Goal: Task Accomplishment & Management: Use online tool/utility

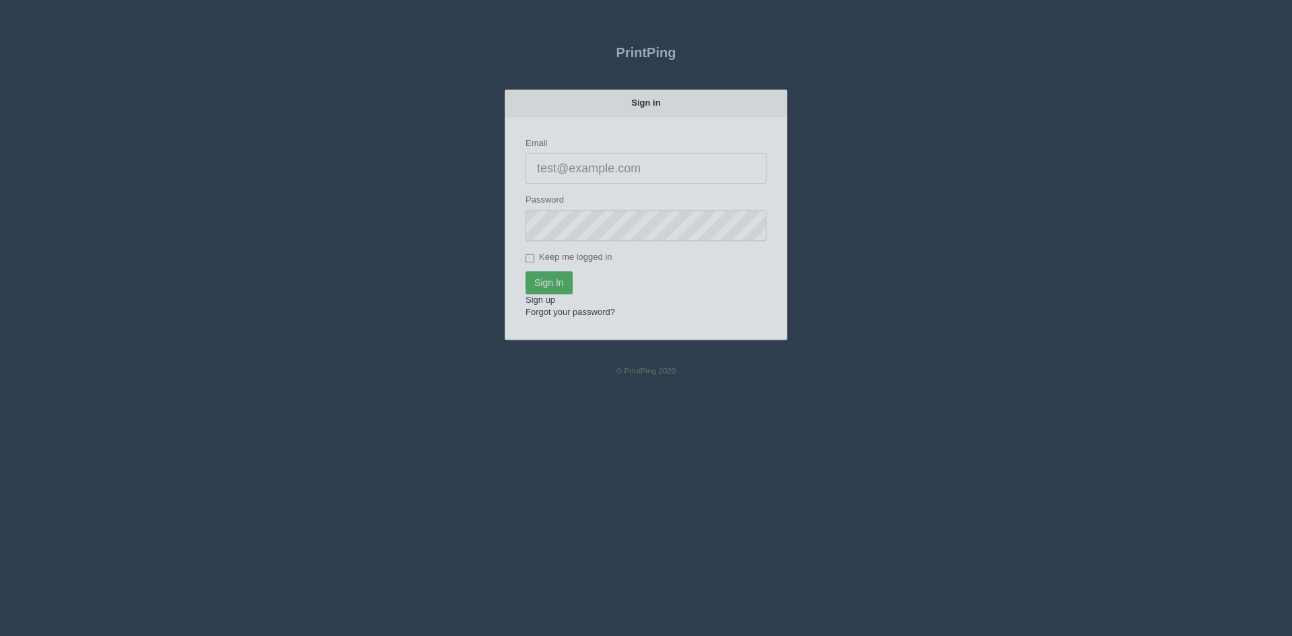
type input "[PERSON_NAME][EMAIL_ADDRESS][DOMAIN_NAME]"
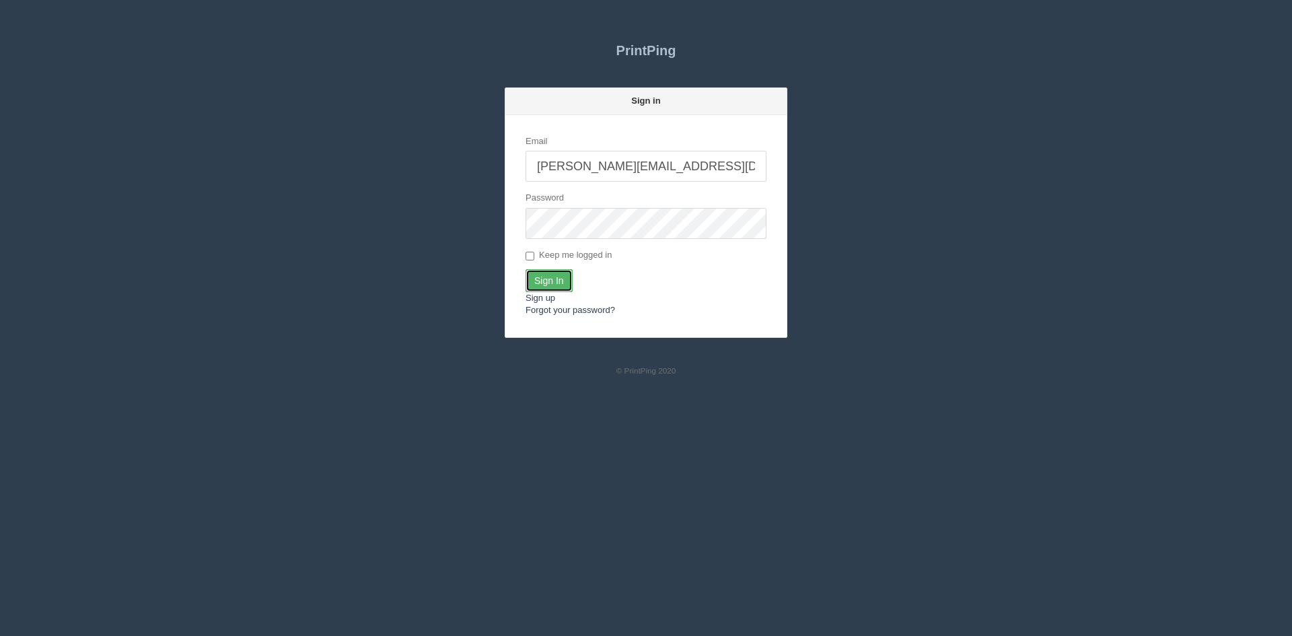
click at [554, 281] on input "Sign In" at bounding box center [548, 280] width 47 height 23
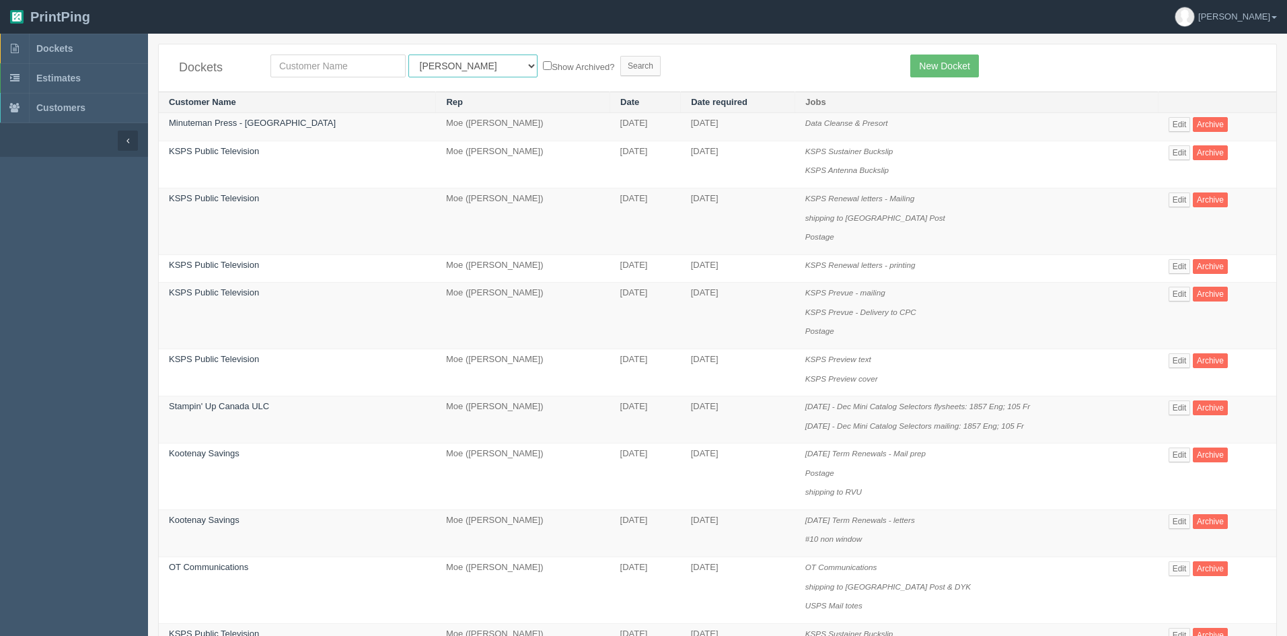
click at [463, 64] on select "All Users Ali Ali Test 1 Aly Amy Ankit Arif Brandon Dan France Greg Jim Mark Ma…" at bounding box center [472, 65] width 129 height 23
select select "46"
click at [408, 54] on select "All Users Ali Ali Test 1 Aly Amy Ankit Arif Brandon Dan France Greg Jim Mark Ma…" at bounding box center [472, 65] width 129 height 23
click at [335, 66] on input "text" at bounding box center [337, 65] width 135 height 23
type input "crash-it"
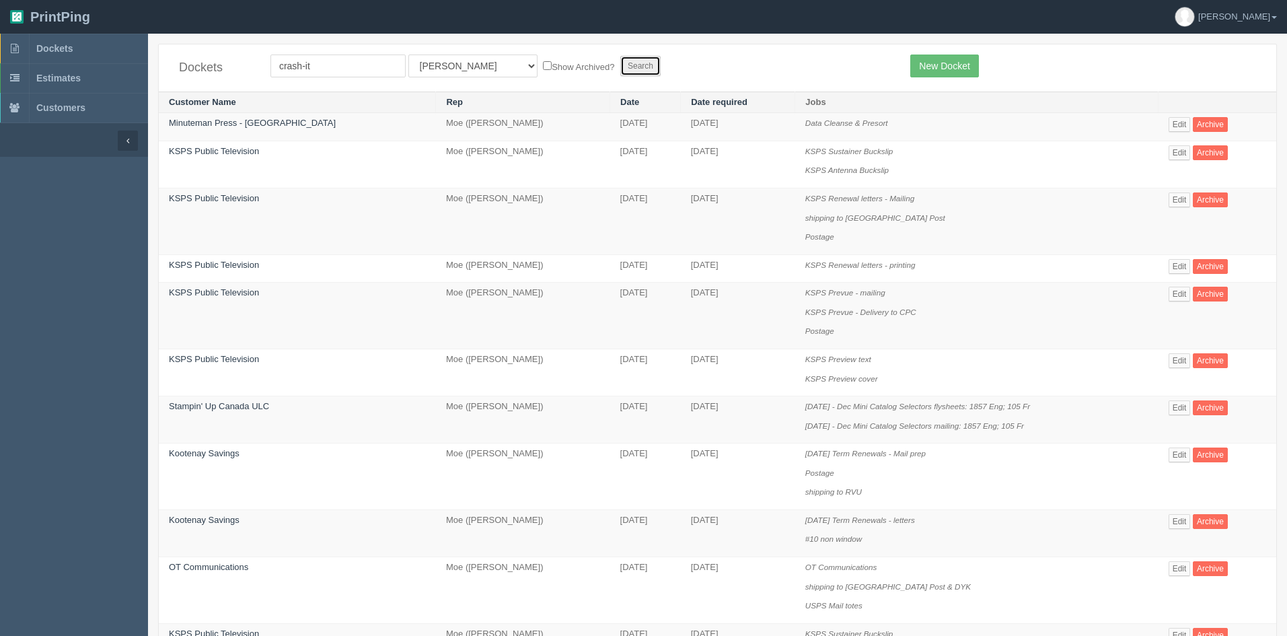
click at [620, 64] on input "Search" at bounding box center [640, 66] width 40 height 20
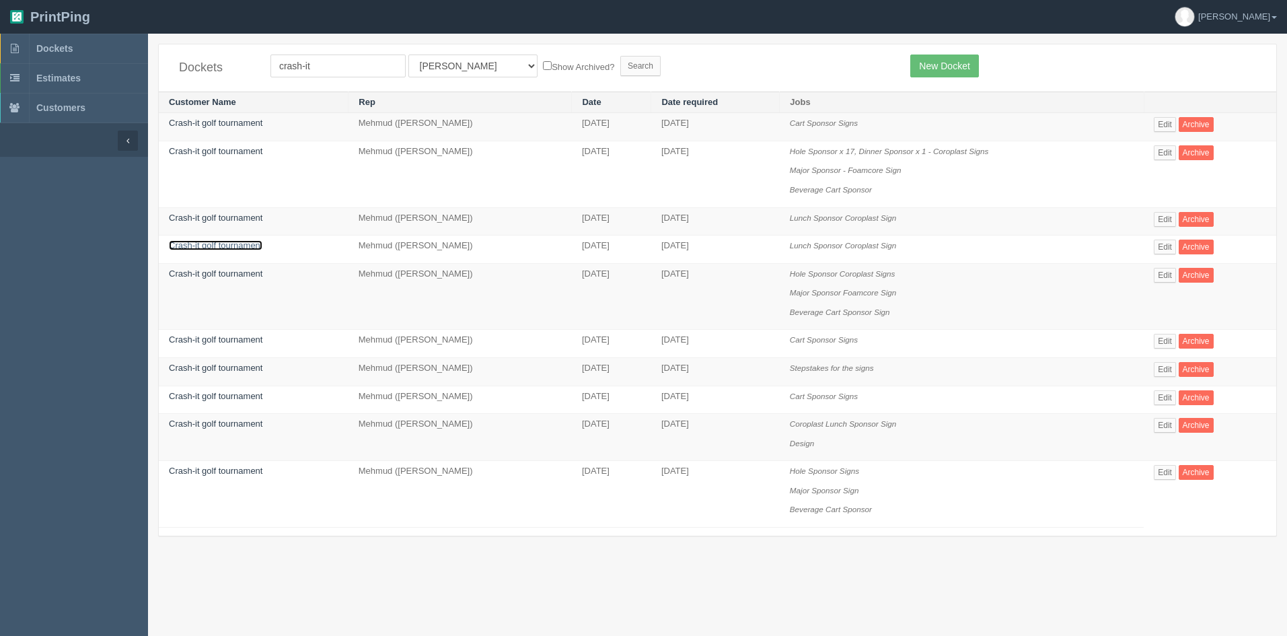
drag, startPoint x: 250, startPoint y: 245, endPoint x: 293, endPoint y: 250, distance: 42.7
click at [251, 245] on link "Crash-it golf tournament" at bounding box center [216, 245] width 94 height 10
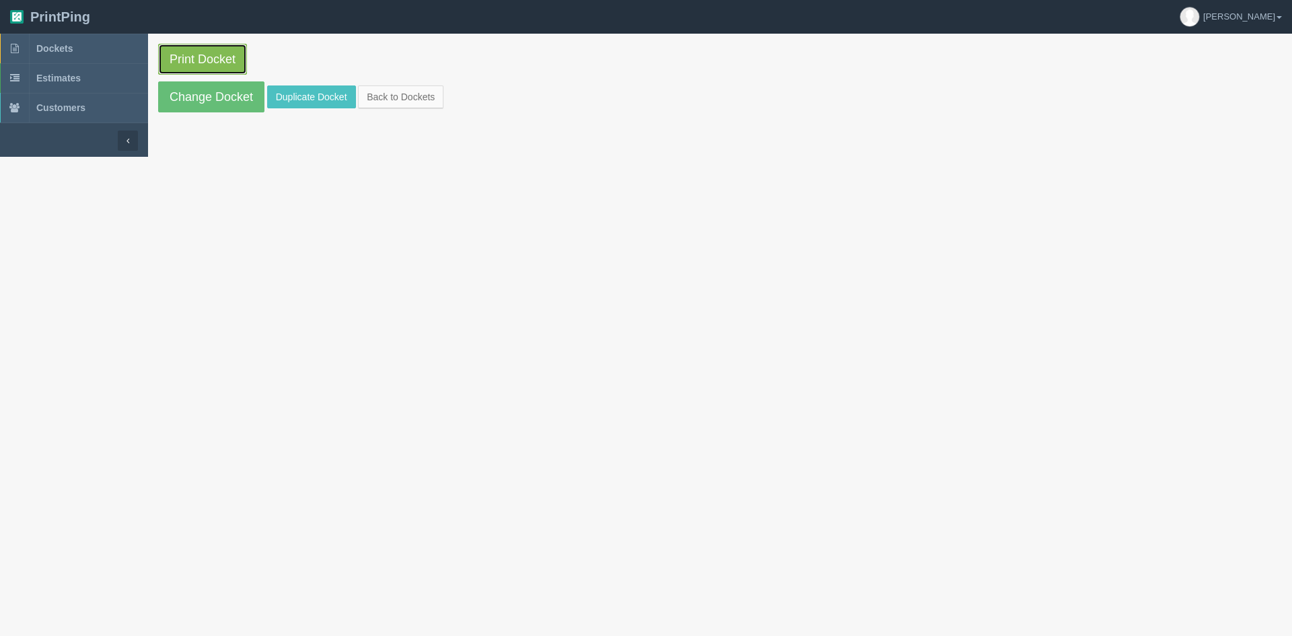
click at [228, 61] on link "Print Docket" at bounding box center [202, 59] width 89 height 31
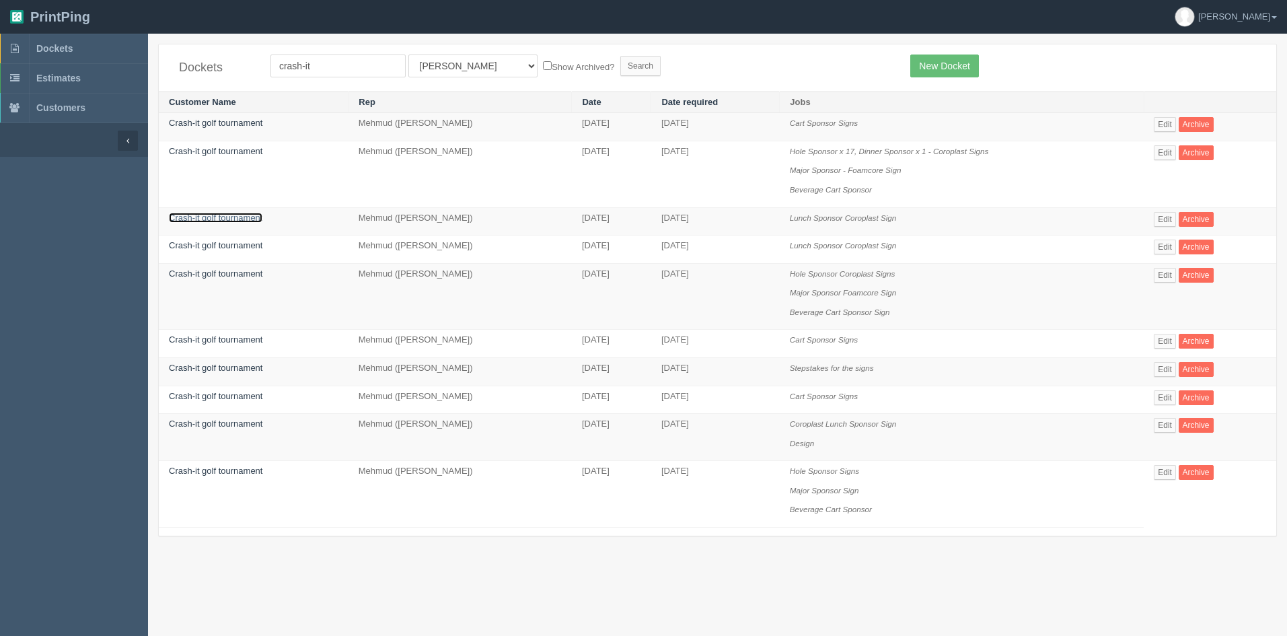
click at [255, 219] on link "Crash-it golf tournament" at bounding box center [216, 218] width 94 height 10
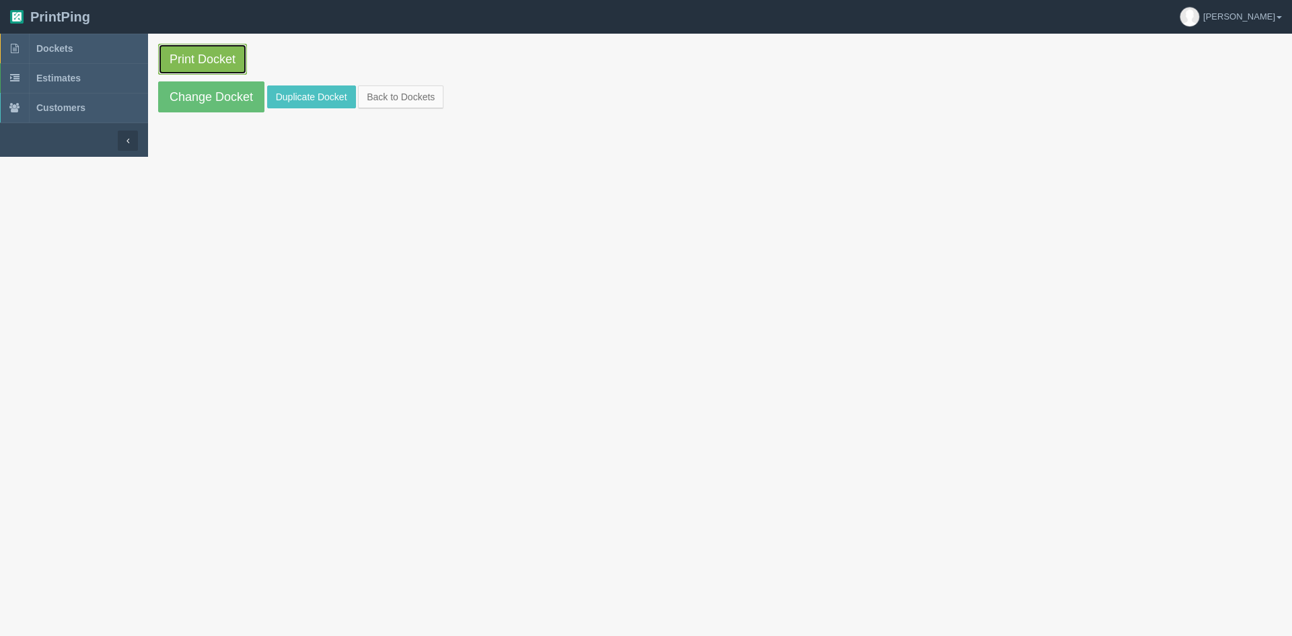
click at [186, 59] on link "Print Docket" at bounding box center [202, 59] width 89 height 31
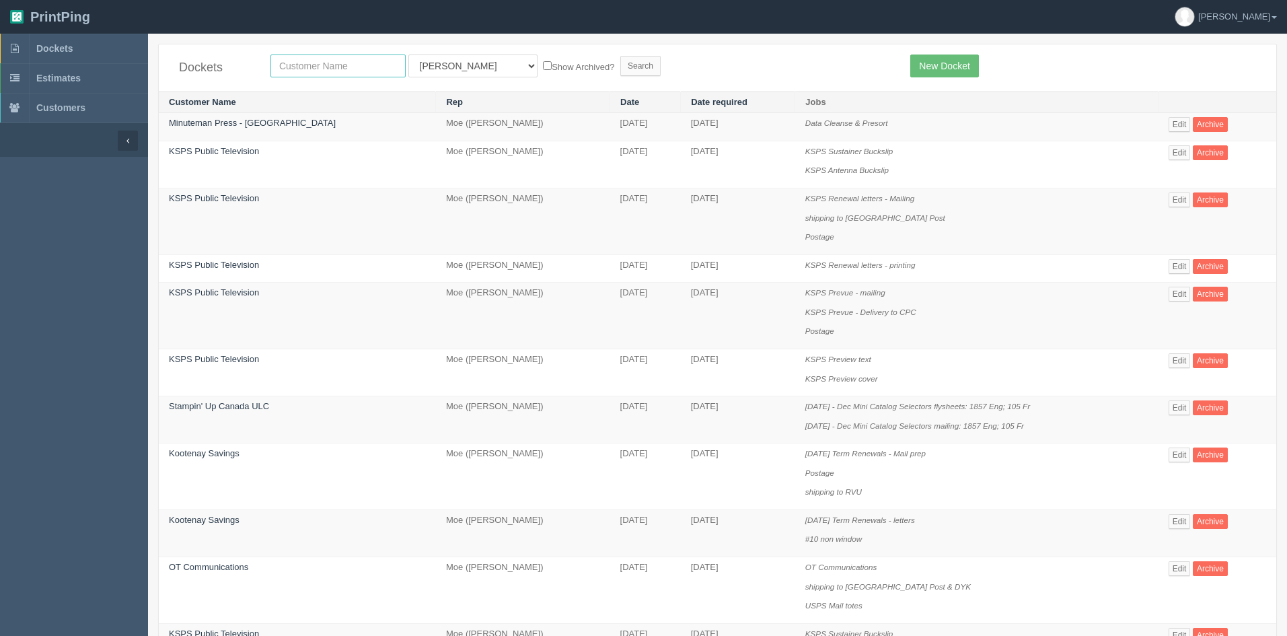
click at [332, 65] on input "text" at bounding box center [337, 65] width 135 height 23
type input "e"
type input "leading ed"
click at [456, 67] on select "All Users Ali Ali Test 1 Aly Amy Ankit Arif Brandon Dan France Greg Jim Mark Ma…" at bounding box center [472, 65] width 129 height 23
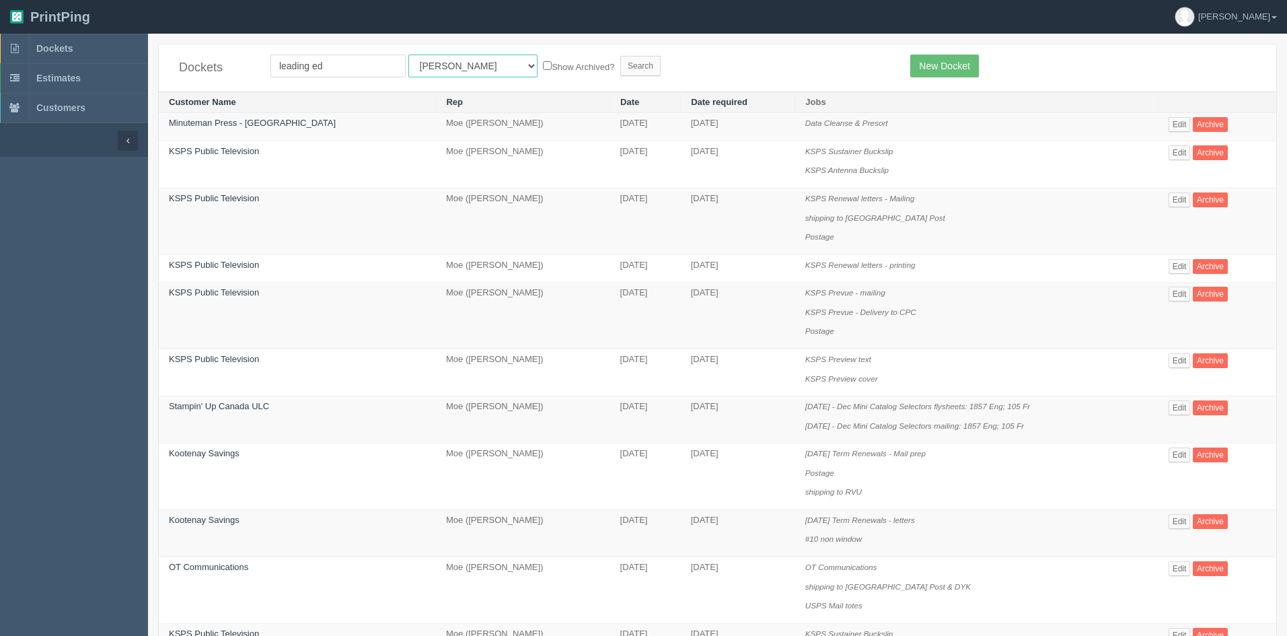
select select
click at [408, 54] on select "All Users Ali Ali Test 1 Aly Amy Ankit Arif Brandon Dan France Greg Jim Mark Ma…" at bounding box center [472, 65] width 129 height 23
click at [620, 73] on input "Search" at bounding box center [640, 66] width 40 height 20
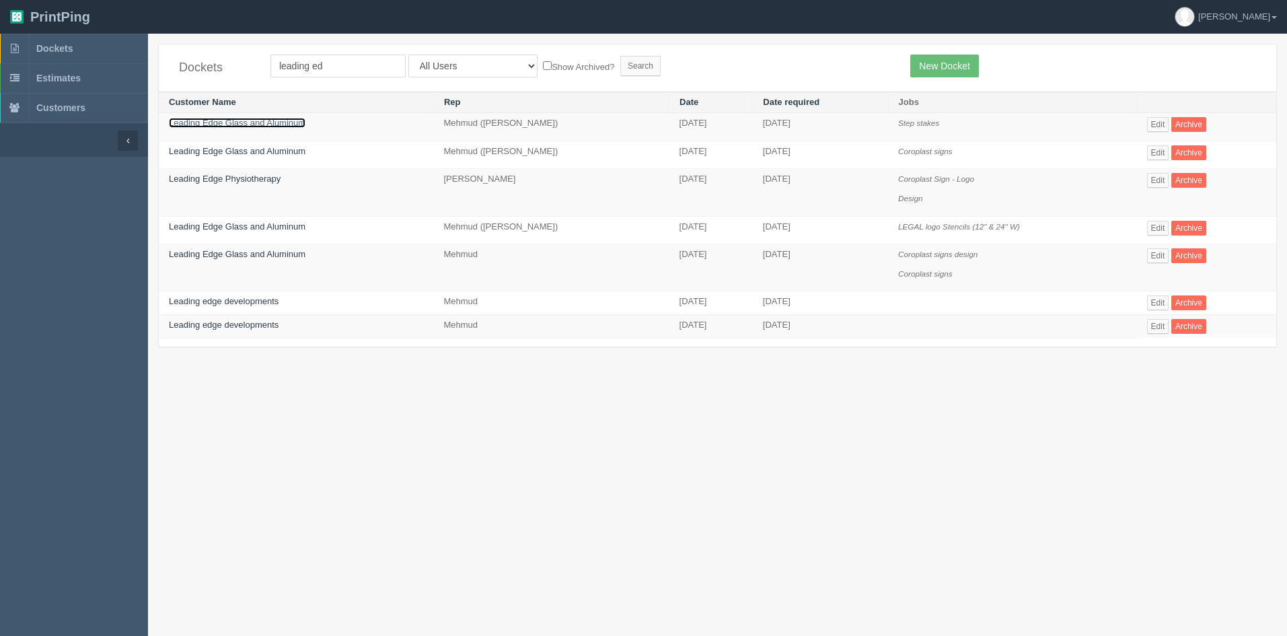
click at [287, 127] on link "Leading Edge Glass and Aluminum" at bounding box center [237, 123] width 137 height 10
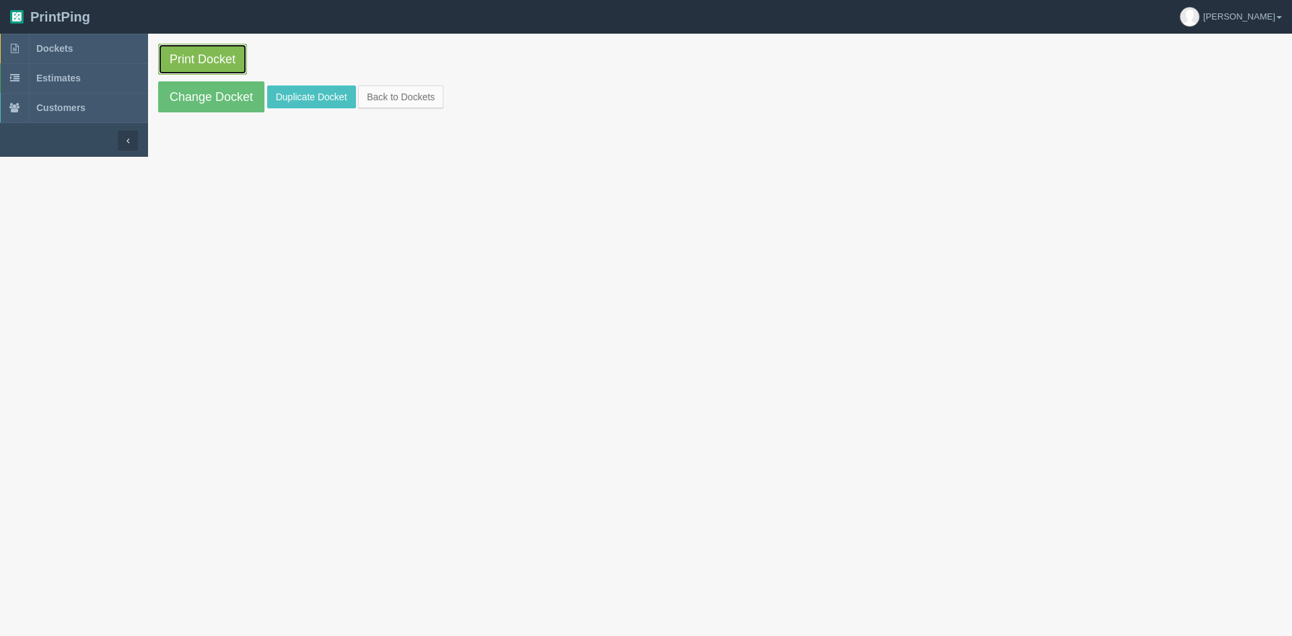
click at [221, 63] on link "Print Docket" at bounding box center [202, 59] width 89 height 31
